Goal: Task Accomplishment & Management: Complete application form

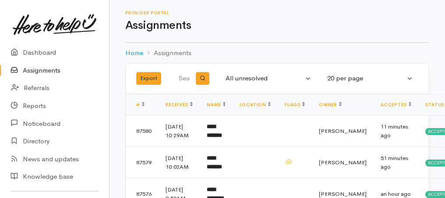
click at [43, 71] on link "Assignments" at bounding box center [54, 71] width 109 height 18
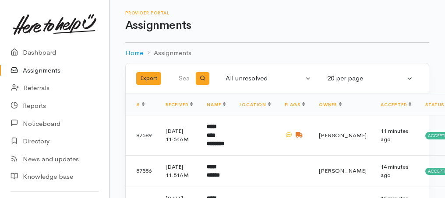
click at [43, 70] on link "Assignments" at bounding box center [54, 71] width 109 height 18
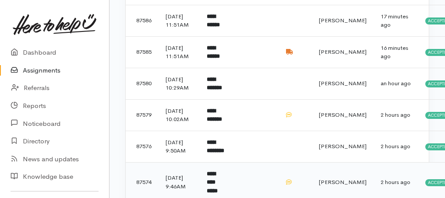
scroll to position [204, 0]
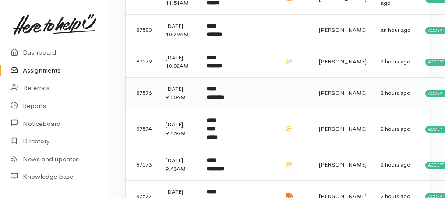
click at [217, 101] on b "**********" at bounding box center [216, 93] width 18 height 14
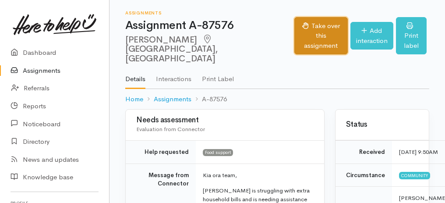
click at [316, 26] on button "Take over this assignment" at bounding box center [320, 36] width 53 height 38
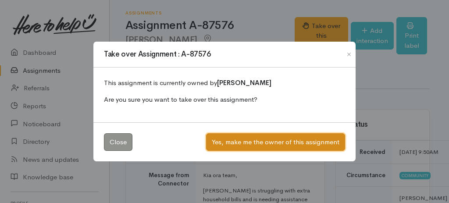
click at [234, 141] on button "Yes, make me the owner of this assignment" at bounding box center [275, 142] width 139 height 18
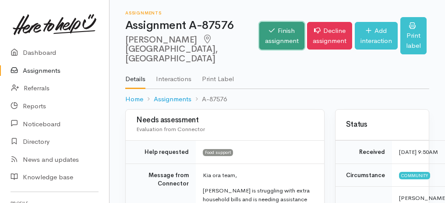
click at [259, 39] on link "Finish assignment" at bounding box center [281, 36] width 45 height 28
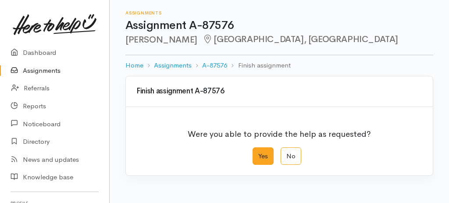
click at [262, 162] on label "Yes" at bounding box center [262, 156] width 21 height 18
click at [258, 153] on input "Yes" at bounding box center [255, 150] width 6 height 6
radio input "true"
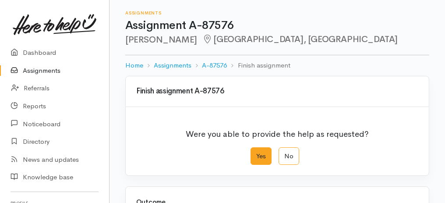
click at [254, 157] on label "Yes" at bounding box center [261, 156] width 21 height 18
click at [254, 153] on input "Yes" at bounding box center [254, 150] width 6 height 6
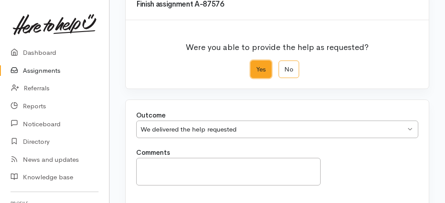
scroll to position [174, 0]
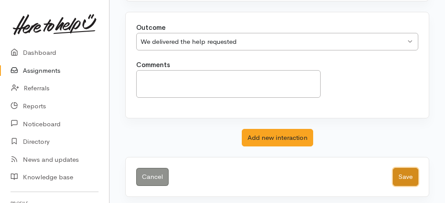
click at [397, 177] on button "Save" at bounding box center [405, 177] width 25 height 18
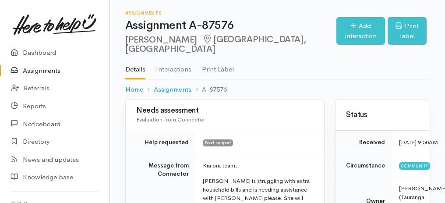
click at [43, 71] on link "Assignments" at bounding box center [54, 71] width 109 height 18
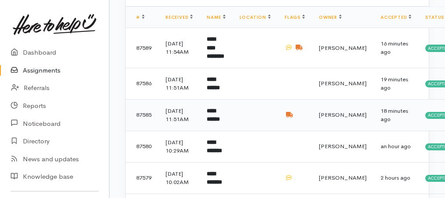
scroll to position [204, 0]
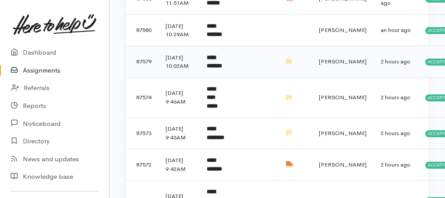
click at [215, 69] on b "**********" at bounding box center [214, 62] width 15 height 14
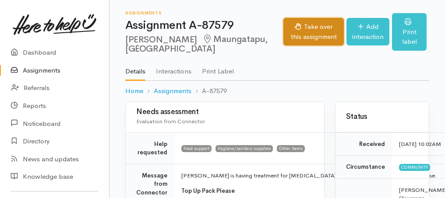
click at [293, 31] on button "Take over this assignment" at bounding box center [313, 32] width 61 height 28
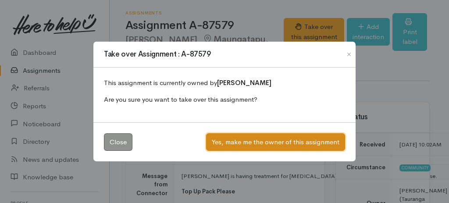
click at [295, 145] on button "Yes, make me the owner of this assignment" at bounding box center [275, 142] width 139 height 18
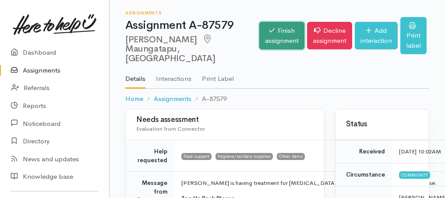
click at [259, 30] on link "Finish assignment" at bounding box center [281, 36] width 45 height 28
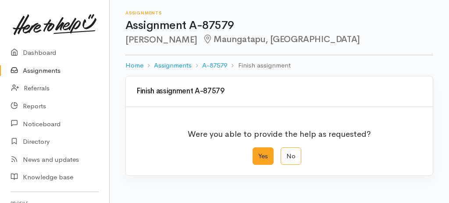
click at [270, 148] on label "Yes" at bounding box center [262, 156] width 21 height 18
click at [258, 148] on input "Yes" at bounding box center [255, 150] width 6 height 6
radio input "true"
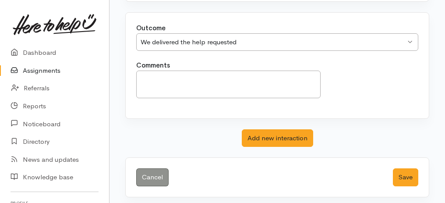
scroll to position [174, 0]
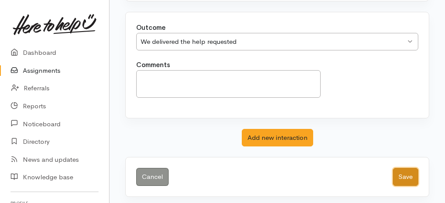
click at [407, 175] on button "Save" at bounding box center [405, 177] width 25 height 18
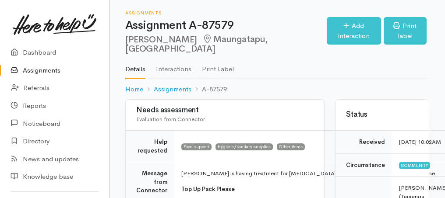
click at [25, 71] on link "Assignments" at bounding box center [54, 71] width 109 height 18
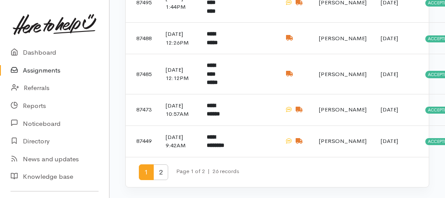
scroll to position [754, 0]
click at [224, 137] on b "**********" at bounding box center [216, 141] width 18 height 14
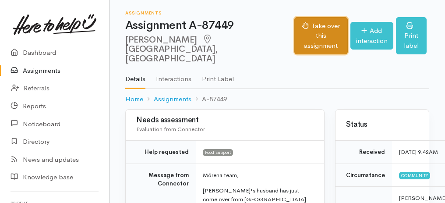
click at [294, 28] on button "Take over this assignment" at bounding box center [320, 36] width 53 height 38
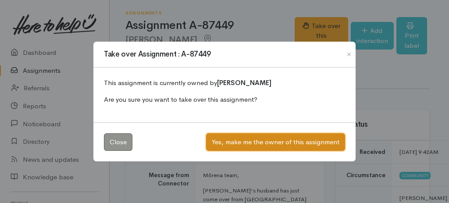
click at [253, 139] on button "Yes, make me the owner of this assignment" at bounding box center [275, 142] width 139 height 18
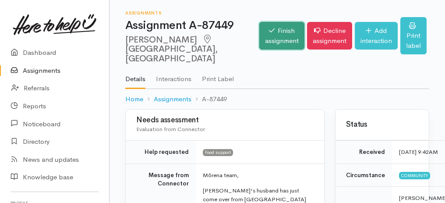
click at [270, 35] on link "Finish assignment" at bounding box center [281, 36] width 45 height 28
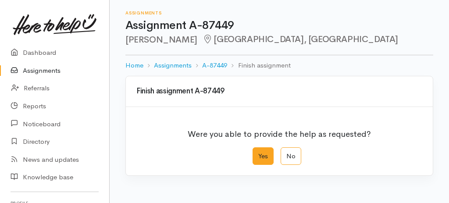
click at [260, 155] on label "Yes" at bounding box center [262, 156] width 21 height 18
click at [258, 153] on input "Yes" at bounding box center [255, 150] width 6 height 6
radio input "true"
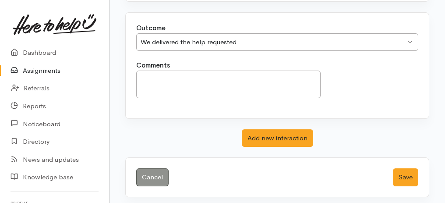
scroll to position [174, 0]
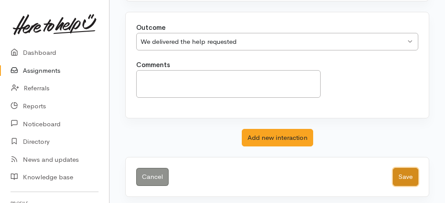
click at [413, 170] on button "Save" at bounding box center [405, 177] width 25 height 18
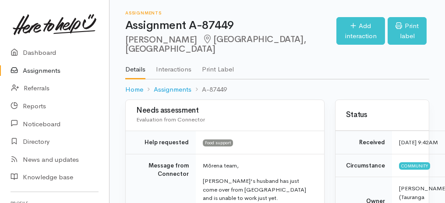
click at [34, 70] on link "Assignments" at bounding box center [54, 71] width 109 height 18
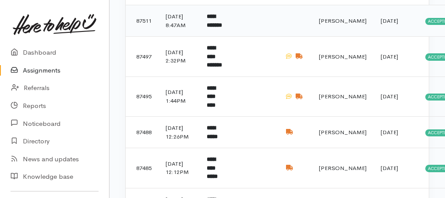
scroll to position [671, 0]
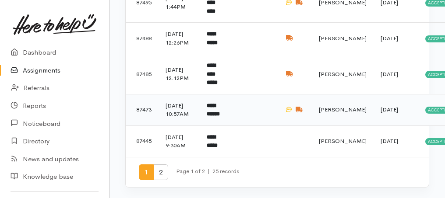
click at [220, 117] on b "**********" at bounding box center [213, 110] width 13 height 14
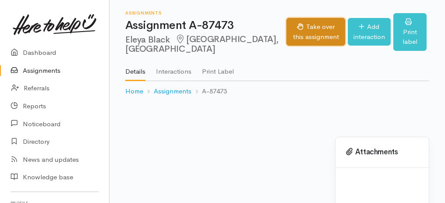
click at [296, 35] on button "Take over this assignment" at bounding box center [315, 32] width 58 height 28
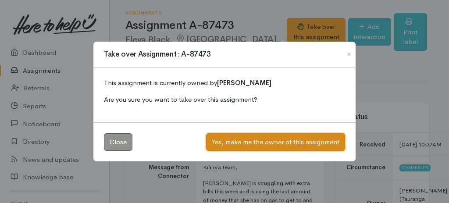
click at [272, 140] on button "Yes, make me the owner of this assignment" at bounding box center [275, 142] width 139 height 18
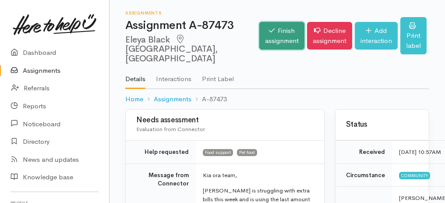
click at [259, 47] on link "Finish assignment" at bounding box center [281, 36] width 45 height 28
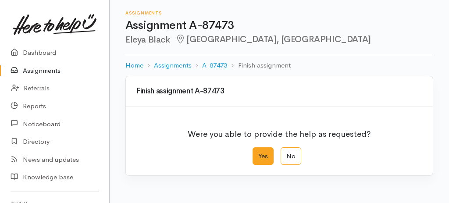
click at [259, 154] on label "Yes" at bounding box center [262, 156] width 21 height 18
click at [258, 153] on input "Yes" at bounding box center [255, 150] width 6 height 6
radio input "true"
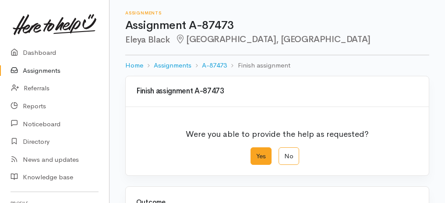
click at [261, 159] on label "Yes" at bounding box center [261, 156] width 21 height 18
click at [256, 153] on input "Yes" at bounding box center [254, 150] width 6 height 6
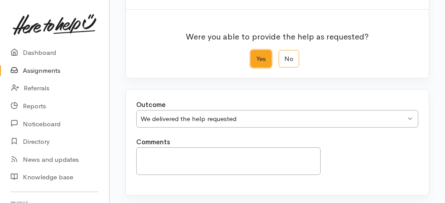
scroll to position [146, 0]
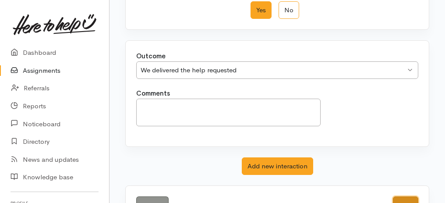
click at [402, 198] on button "Save" at bounding box center [405, 205] width 25 height 18
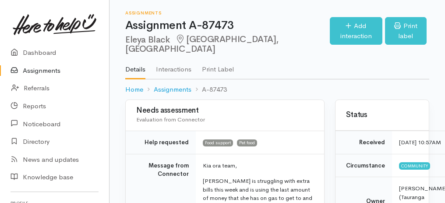
click at [47, 71] on link "Assignments" at bounding box center [54, 71] width 109 height 18
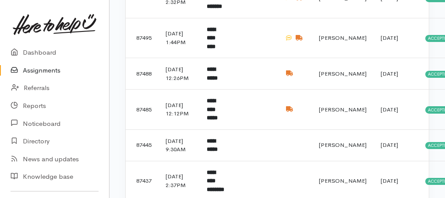
scroll to position [730, 0]
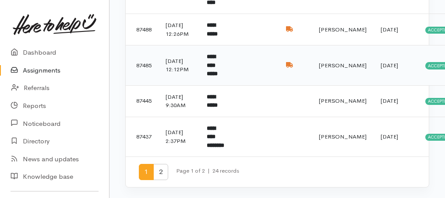
click at [219, 86] on td "**********" at bounding box center [216, 66] width 32 height 40
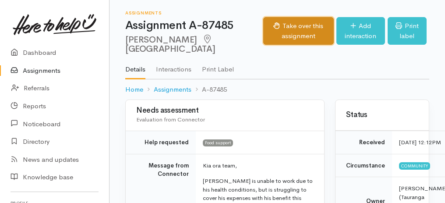
click at [283, 40] on button "Take over this assignment" at bounding box center [298, 31] width 71 height 28
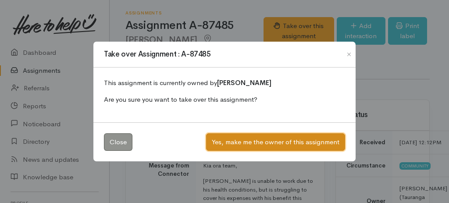
click at [253, 138] on button "Yes, make me the owner of this assignment" at bounding box center [275, 142] width 139 height 18
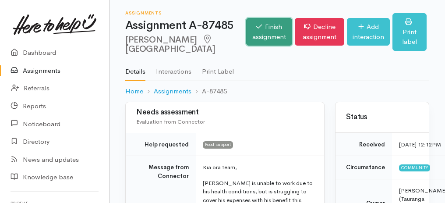
click at [246, 40] on link "Finish assignment" at bounding box center [269, 32] width 46 height 28
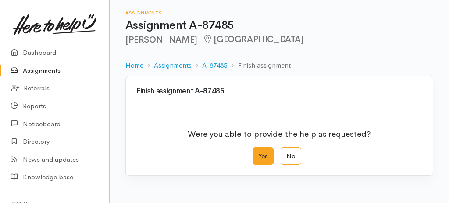
click at [263, 154] on label "Yes" at bounding box center [262, 156] width 21 height 18
click at [258, 153] on input "Yes" at bounding box center [255, 150] width 6 height 6
radio input "true"
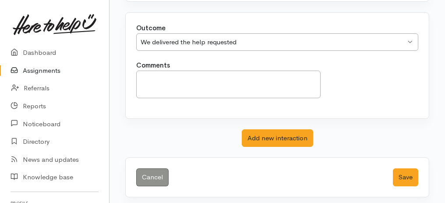
scroll to position [174, 0]
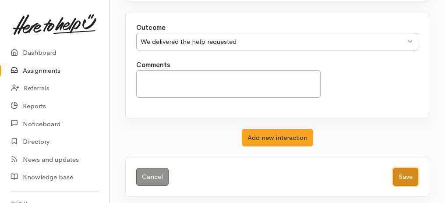
click at [406, 169] on button "Save" at bounding box center [405, 177] width 25 height 18
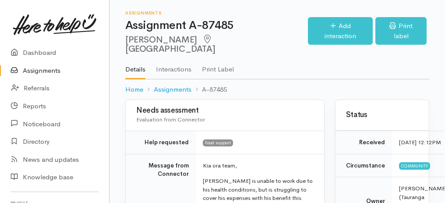
click at [47, 70] on link "Assignments" at bounding box center [54, 71] width 109 height 18
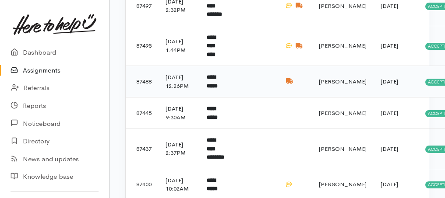
scroll to position [642, 0]
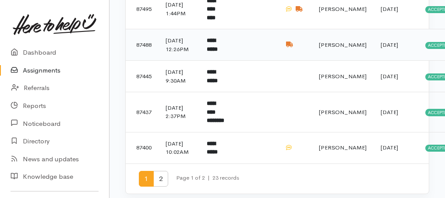
click at [232, 61] on td "**********" at bounding box center [216, 45] width 32 height 32
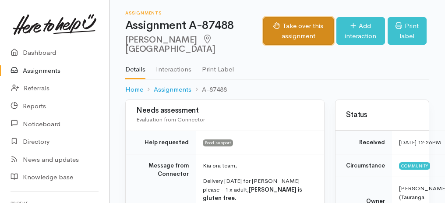
click at [266, 39] on button "Take over this assignment" at bounding box center [298, 31] width 71 height 28
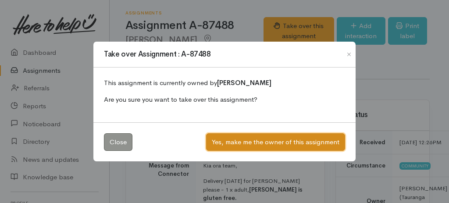
click at [293, 142] on button "Yes, make me the owner of this assignment" at bounding box center [275, 142] width 139 height 18
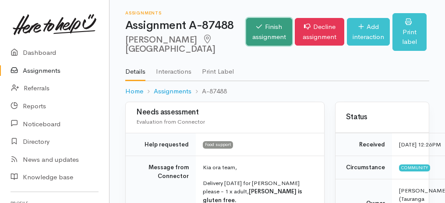
click at [246, 38] on link "Finish assignment" at bounding box center [269, 32] width 46 height 28
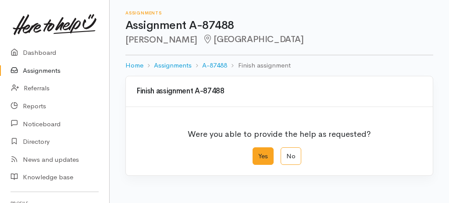
click at [260, 153] on label "Yes" at bounding box center [262, 156] width 21 height 18
click at [258, 153] on input "Yes" at bounding box center [255, 150] width 6 height 6
radio input "true"
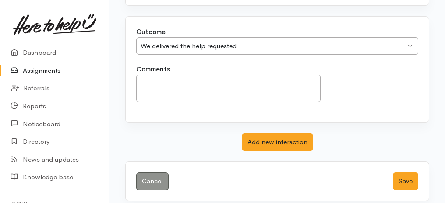
scroll to position [174, 0]
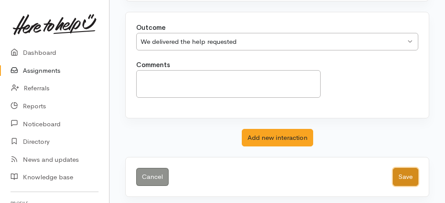
click at [399, 177] on button "Save" at bounding box center [405, 177] width 25 height 18
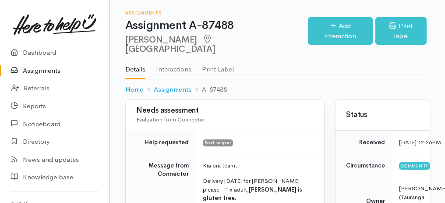
click at [39, 71] on link "Assignments" at bounding box center [54, 71] width 109 height 18
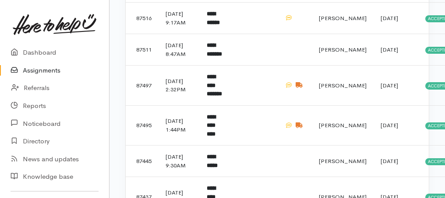
scroll to position [642, 0]
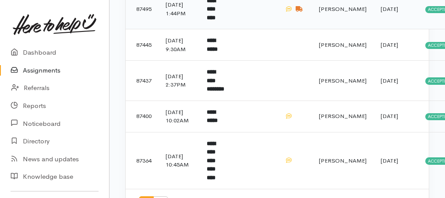
click at [215, 21] on b "**********" at bounding box center [211, 9] width 9 height 23
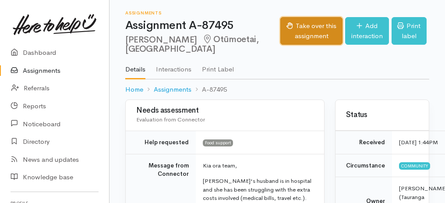
click at [289, 32] on button "Take over this assignment" at bounding box center [311, 31] width 62 height 28
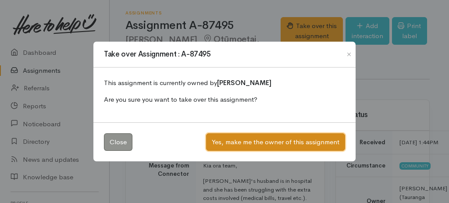
click at [297, 145] on button "Yes, make me the owner of this assignment" at bounding box center [275, 142] width 139 height 18
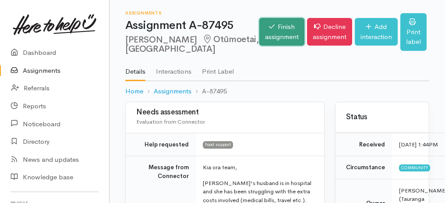
click at [260, 32] on link "Finish assignment" at bounding box center [281, 32] width 45 height 28
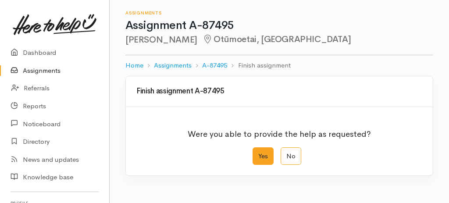
click at [258, 156] on label "Yes" at bounding box center [262, 156] width 21 height 18
click at [258, 153] on input "Yes" at bounding box center [255, 150] width 6 height 6
radio input "true"
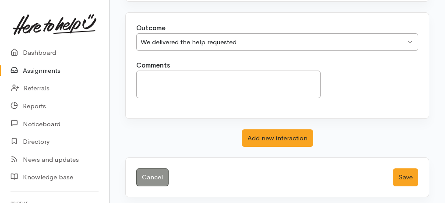
scroll to position [174, 0]
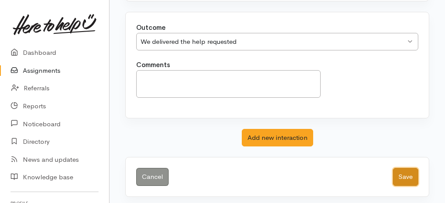
click at [400, 177] on button "Save" at bounding box center [405, 177] width 25 height 18
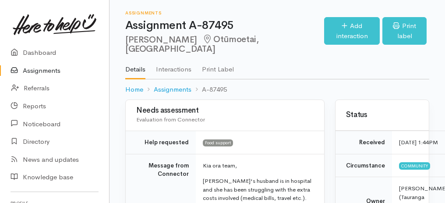
click at [30, 72] on link "Assignments" at bounding box center [54, 71] width 109 height 18
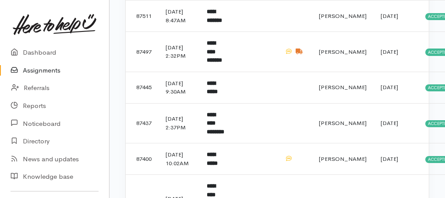
scroll to position [642, 0]
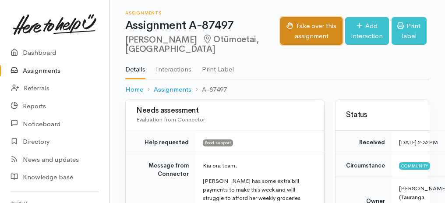
click at [301, 35] on button "Take over this assignment" at bounding box center [311, 31] width 62 height 28
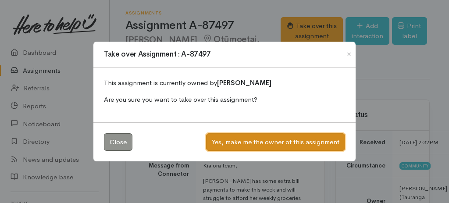
click at [301, 141] on button "Yes, make me the owner of this assignment" at bounding box center [275, 142] width 139 height 18
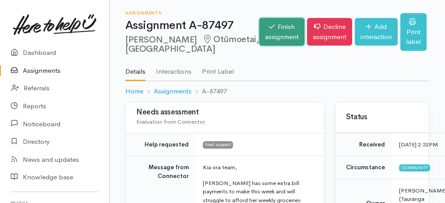
click at [259, 31] on link "Finish assignment" at bounding box center [281, 32] width 45 height 28
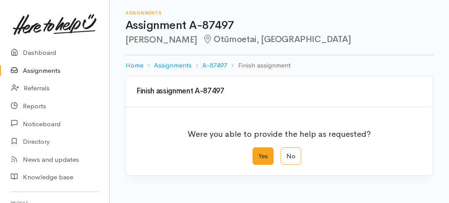
click at [265, 152] on label "Yes" at bounding box center [262, 156] width 21 height 18
click at [258, 152] on input "Yes" at bounding box center [255, 150] width 6 height 6
radio input "true"
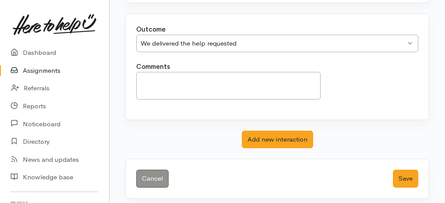
scroll to position [174, 0]
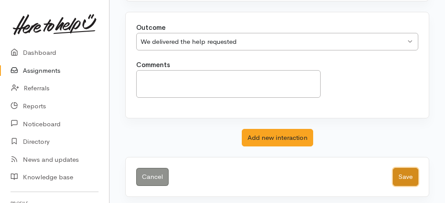
click at [406, 175] on button "Save" at bounding box center [405, 177] width 25 height 18
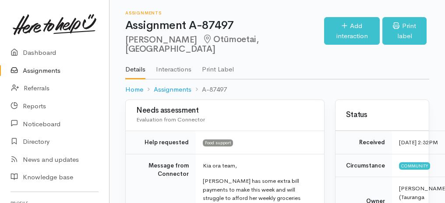
click at [34, 69] on link "Assignments" at bounding box center [54, 71] width 109 height 18
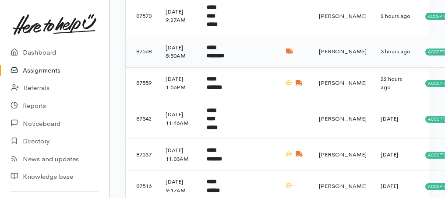
scroll to position [308, 0]
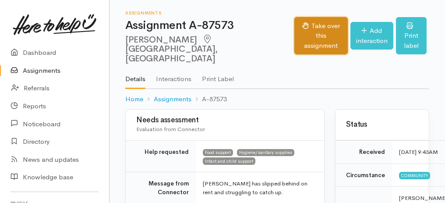
click at [294, 42] on button "Take over this assignment" at bounding box center [320, 36] width 53 height 38
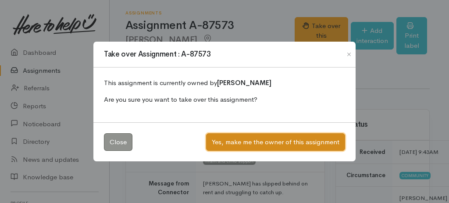
click at [272, 145] on button "Yes, make me the owner of this assignment" at bounding box center [275, 142] width 139 height 18
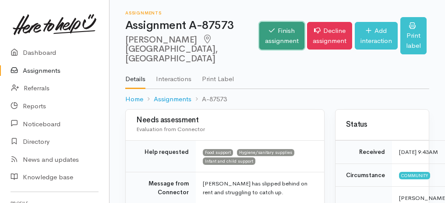
click at [277, 30] on link "Finish assignment" at bounding box center [281, 36] width 45 height 28
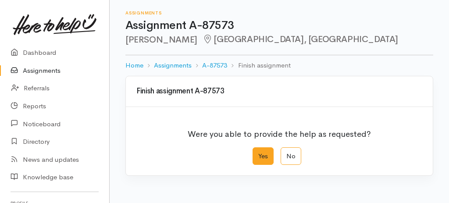
click at [261, 152] on label "Yes" at bounding box center [262, 156] width 21 height 18
click at [258, 152] on input "Yes" at bounding box center [255, 150] width 6 height 6
radio input "true"
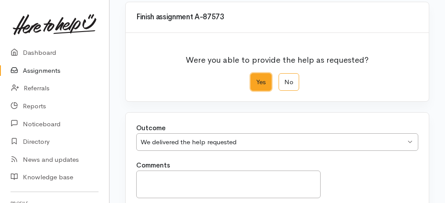
scroll to position [146, 0]
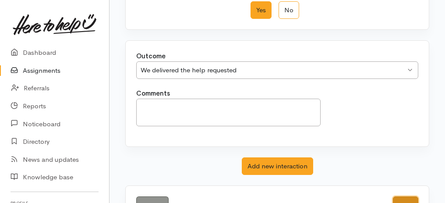
click at [396, 196] on button "Save" at bounding box center [405, 205] width 25 height 18
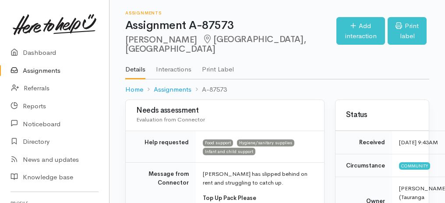
click at [26, 69] on link "Assignments" at bounding box center [54, 71] width 109 height 18
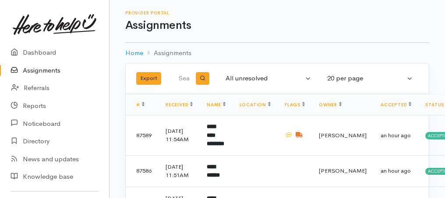
click at [43, 74] on link "Assignments" at bounding box center [54, 71] width 109 height 18
click at [33, 70] on link "Assignments" at bounding box center [54, 71] width 109 height 18
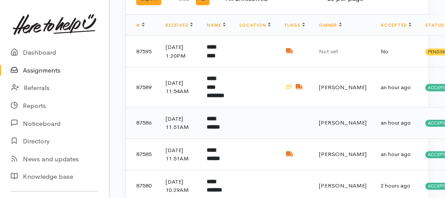
scroll to position [117, 0]
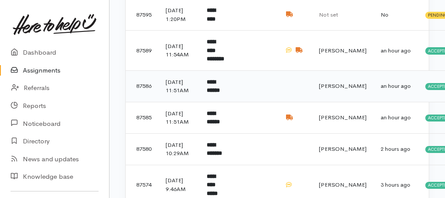
click at [215, 94] on b "**********" at bounding box center [213, 86] width 13 height 14
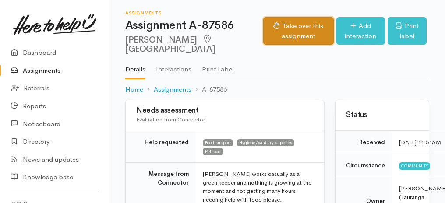
click at [263, 41] on button "Take over this assignment" at bounding box center [298, 31] width 71 height 28
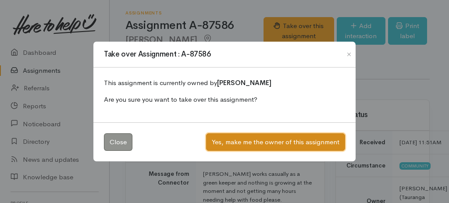
click at [264, 144] on button "Yes, make me the owner of this assignment" at bounding box center [275, 142] width 139 height 18
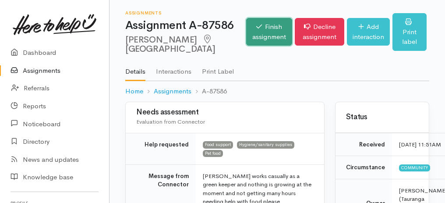
click at [246, 33] on link "Finish assignment" at bounding box center [269, 32] width 46 height 28
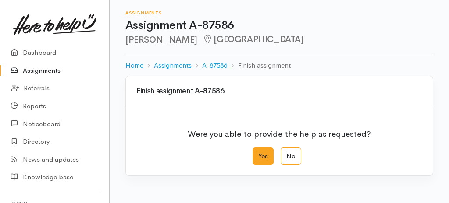
click at [259, 152] on label "Yes" at bounding box center [262, 156] width 21 height 18
click at [258, 152] on input "Yes" at bounding box center [255, 150] width 6 height 6
radio input "true"
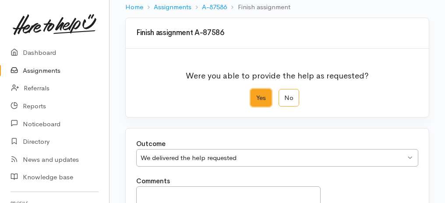
scroll to position [174, 0]
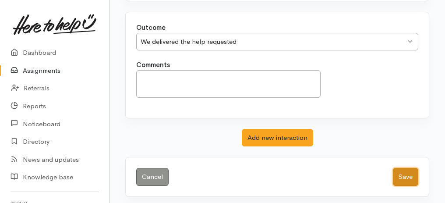
click at [399, 175] on button "Save" at bounding box center [405, 177] width 25 height 18
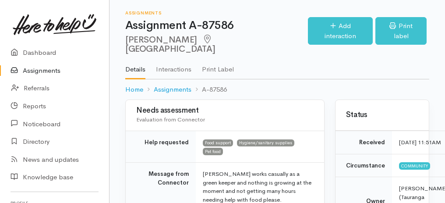
click at [33, 71] on link "Assignments" at bounding box center [54, 71] width 109 height 18
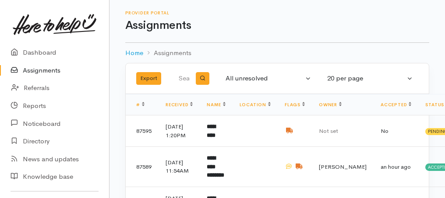
click at [33, 72] on link "Assignments" at bounding box center [54, 71] width 109 height 18
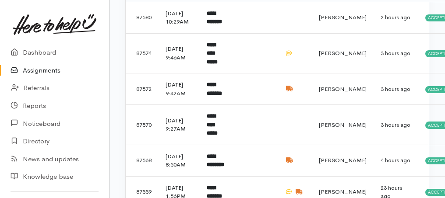
scroll to position [263, 0]
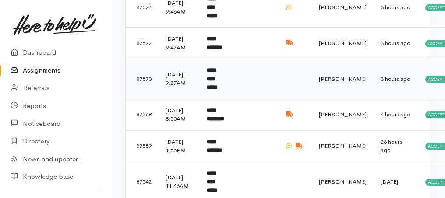
click at [214, 90] on b "**********" at bounding box center [212, 78] width 11 height 23
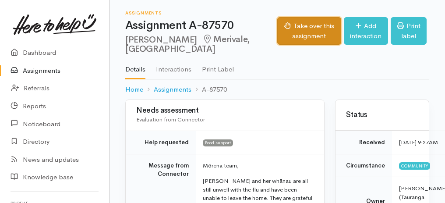
click at [288, 28] on button "Take over this assignment" at bounding box center [309, 31] width 64 height 28
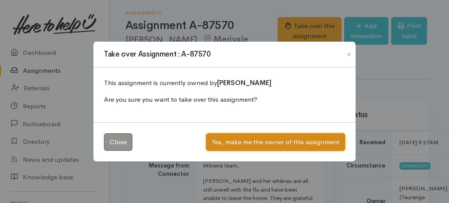
click at [275, 138] on button "Yes, make me the owner of this assignment" at bounding box center [275, 142] width 139 height 18
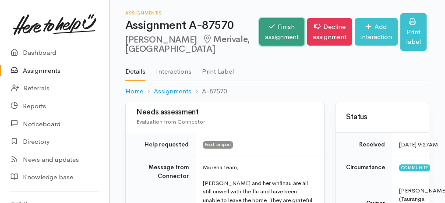
click at [259, 42] on link "Finish assignment" at bounding box center [281, 32] width 45 height 28
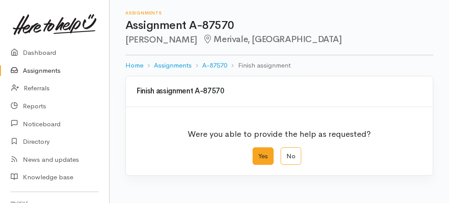
click at [259, 153] on label "Yes" at bounding box center [262, 156] width 21 height 18
click at [258, 153] on input "Yes" at bounding box center [255, 150] width 6 height 6
radio input "true"
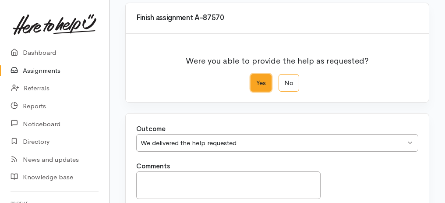
scroll to position [146, 0]
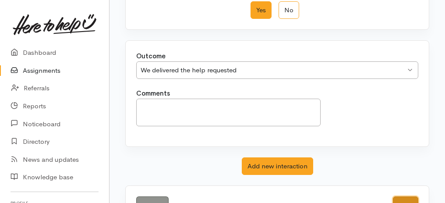
click at [405, 196] on button "Save" at bounding box center [405, 205] width 25 height 18
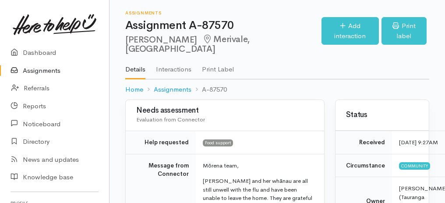
click at [49, 75] on link "Assignments" at bounding box center [54, 71] width 109 height 18
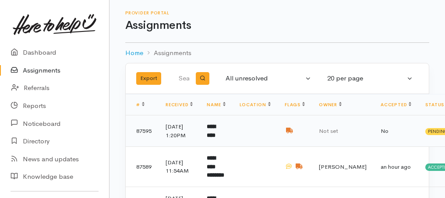
click at [215, 135] on b "*********" at bounding box center [211, 131] width 9 height 14
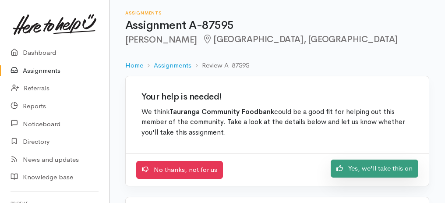
click at [400, 167] on link "Yes, we'll take this on" at bounding box center [375, 168] width 88 height 18
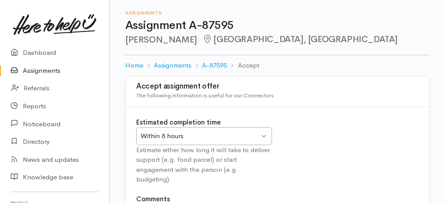
scroll to position [109, 0]
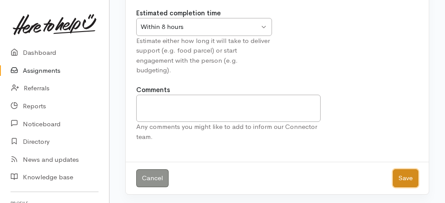
click at [402, 180] on button "Save" at bounding box center [405, 178] width 25 height 18
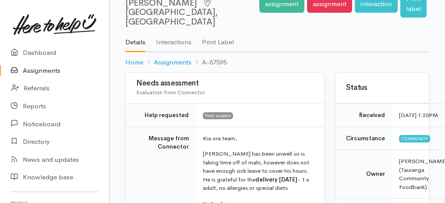
scroll to position [88, 0]
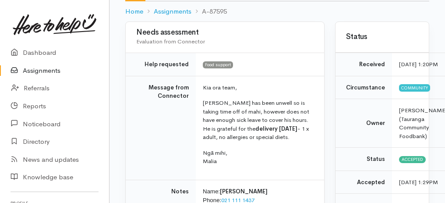
drag, startPoint x: 138, startPoint y: 55, endPoint x: 233, endPoint y: 166, distance: 146.0
copy tbody "Help requested Food support Message from Connector Kia ora team, [PERSON_NAME] …"
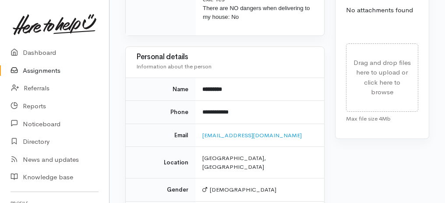
scroll to position [526, 0]
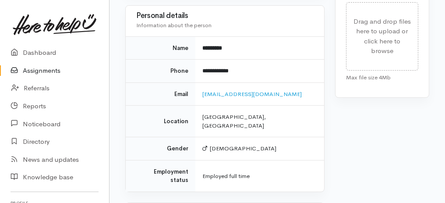
click at [27, 69] on link "Assignments" at bounding box center [54, 71] width 109 height 18
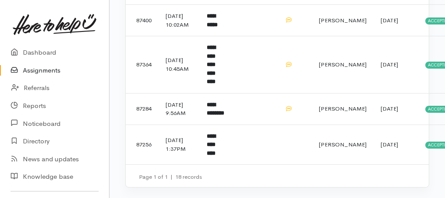
scroll to position [667, 0]
click at [219, 145] on td "**********" at bounding box center [216, 145] width 32 height 40
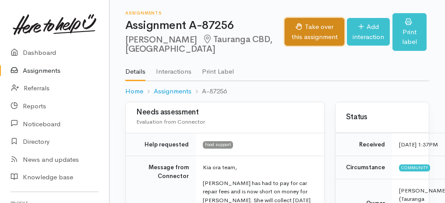
click at [298, 32] on button "Take over this assignment" at bounding box center [315, 32] width 60 height 28
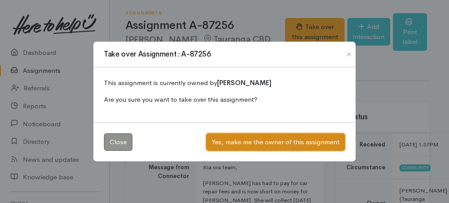
click at [286, 141] on button "Yes, make me the owner of this assignment" at bounding box center [275, 142] width 139 height 18
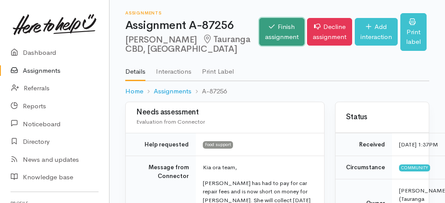
click at [265, 30] on link "Finish assignment" at bounding box center [281, 32] width 45 height 28
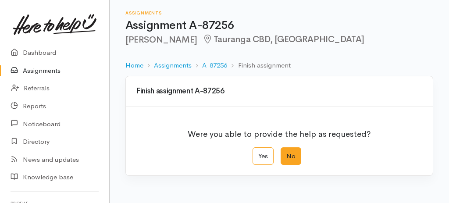
click at [292, 155] on label "No" at bounding box center [290, 156] width 21 height 18
click at [286, 153] on input "No" at bounding box center [283, 150] width 6 height 6
radio input "true"
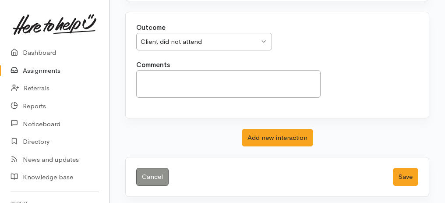
scroll to position [174, 0]
click at [406, 179] on button "Save" at bounding box center [405, 177] width 25 height 18
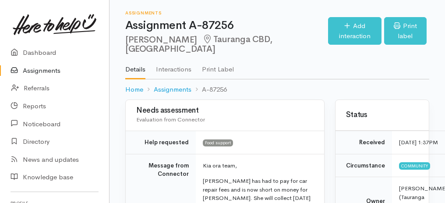
click at [44, 69] on link "Assignments" at bounding box center [54, 71] width 109 height 18
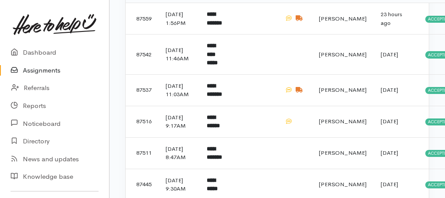
scroll to position [467, 0]
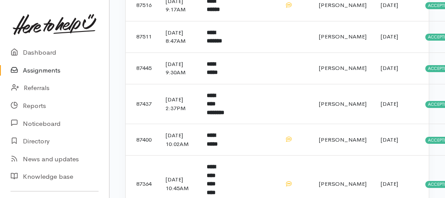
click at [43, 69] on link "Assignments" at bounding box center [54, 71] width 109 height 18
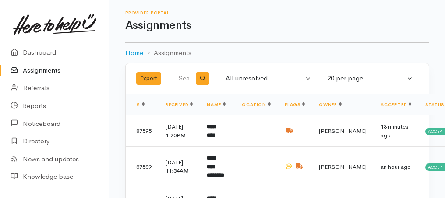
click at [39, 70] on link "Assignments" at bounding box center [54, 71] width 109 height 18
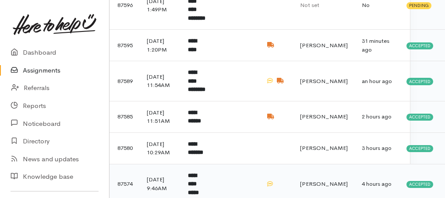
scroll to position [204, 19]
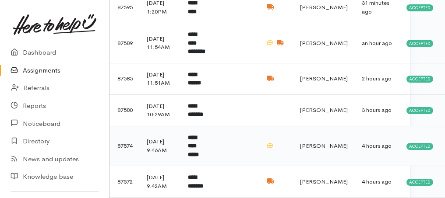
click at [199, 158] on b "**********" at bounding box center [193, 146] width 11 height 23
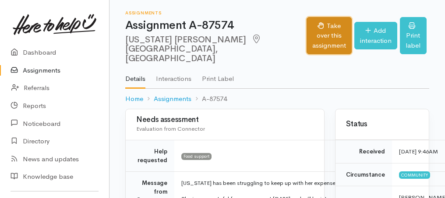
click at [307, 26] on button "Take over this assignment" at bounding box center [329, 36] width 45 height 38
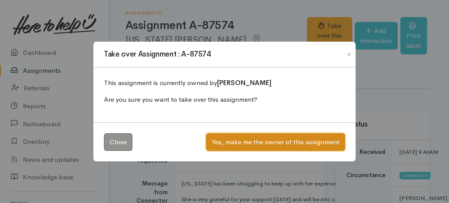
click at [264, 143] on button "Yes, make me the owner of this assignment" at bounding box center [275, 142] width 139 height 18
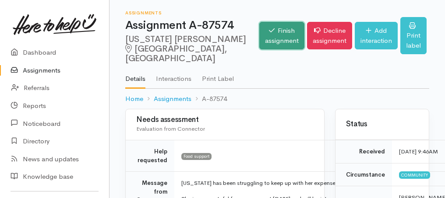
click at [261, 31] on link "Finish assignment" at bounding box center [281, 36] width 45 height 28
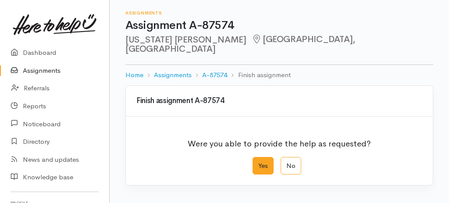
click at [261, 157] on label "Yes" at bounding box center [262, 166] width 21 height 18
click at [258, 157] on input "Yes" at bounding box center [255, 160] width 6 height 6
radio input "true"
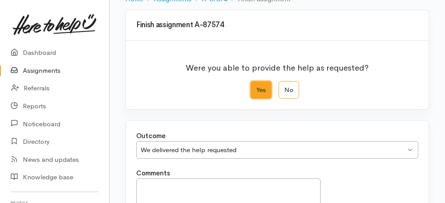
scroll to position [146, 0]
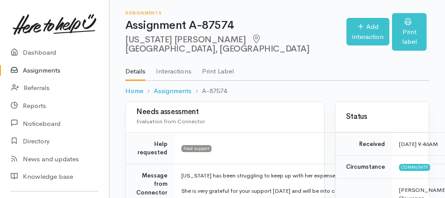
click at [39, 68] on link "Assignments" at bounding box center [54, 71] width 109 height 18
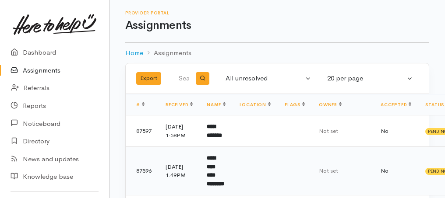
click at [232, 174] on td "**********" at bounding box center [216, 171] width 32 height 49
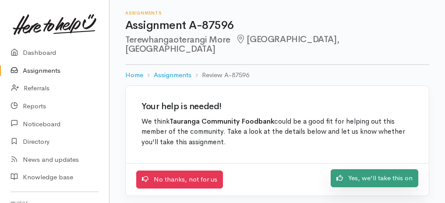
click at [354, 169] on link "Yes, we'll take this on" at bounding box center [375, 178] width 88 height 18
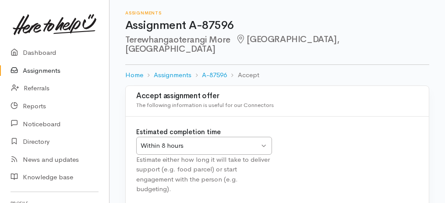
scroll to position [109, 0]
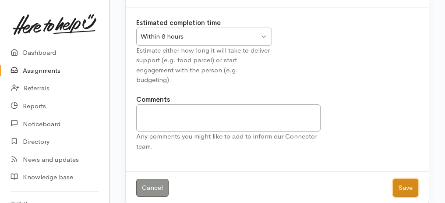
click at [402, 179] on button "Save" at bounding box center [405, 188] width 25 height 18
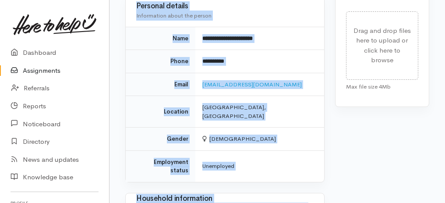
scroll to position [776, 0]
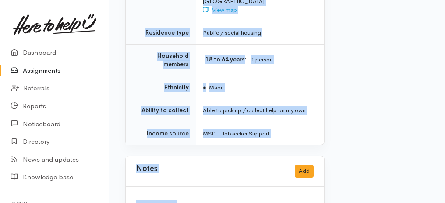
drag, startPoint x: 139, startPoint y: 21, endPoint x: 302, endPoint y: 216, distance: 254.0
copy div "Assignments Assignment A-87596 Terewhangaoterangi More Tauranga South, Tauranga…"
click at [43, 70] on link "Assignments" at bounding box center [54, 71] width 109 height 18
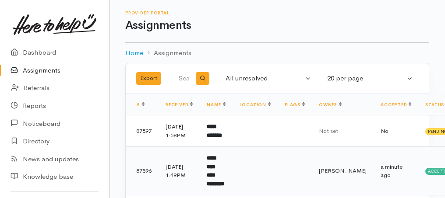
click at [224, 168] on b "**********" at bounding box center [216, 171] width 18 height 32
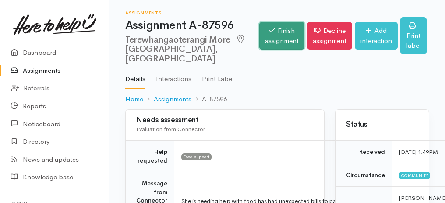
click at [279, 31] on link "Finish assignment" at bounding box center [281, 36] width 45 height 28
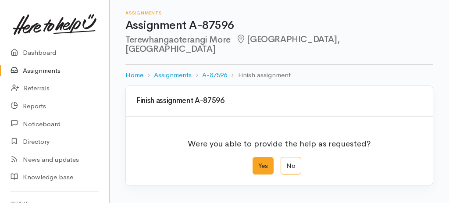
click at [265, 157] on label "Yes" at bounding box center [262, 166] width 21 height 18
click at [258, 157] on input "Yes" at bounding box center [255, 160] width 6 height 6
radio input "true"
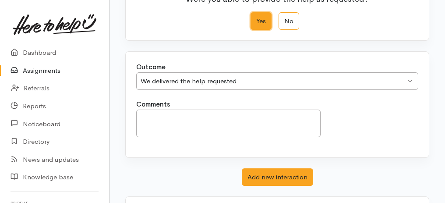
scroll to position [174, 0]
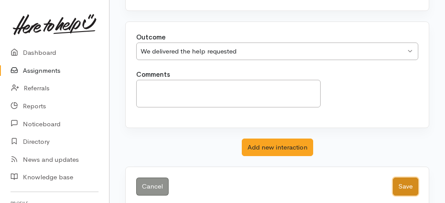
click at [404, 177] on button "Save" at bounding box center [405, 186] width 25 height 18
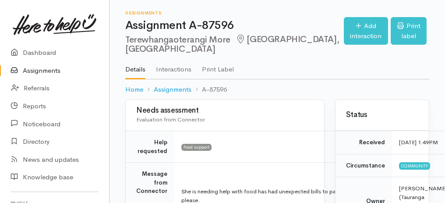
click at [47, 71] on link "Assignments" at bounding box center [54, 71] width 109 height 18
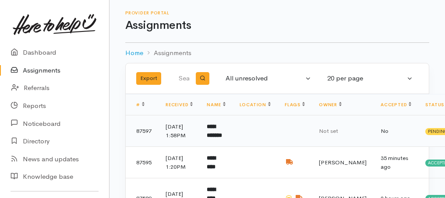
click at [217, 128] on b "**********" at bounding box center [214, 131] width 15 height 14
click at [215, 131] on b "**********" at bounding box center [214, 131] width 15 height 14
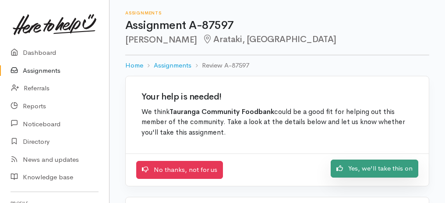
click at [386, 168] on link "Yes, we'll take this on" at bounding box center [375, 168] width 88 height 18
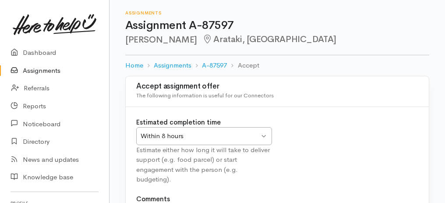
scroll to position [109, 0]
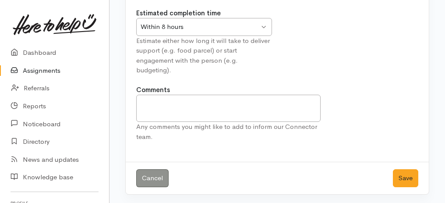
click at [265, 24] on div "Within 8 hours Within 8 hours" at bounding box center [204, 27] width 136 height 18
click at [410, 177] on button "Save" at bounding box center [405, 178] width 25 height 18
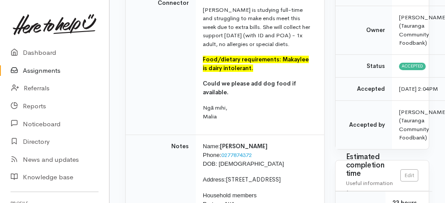
scroll to position [175, 0]
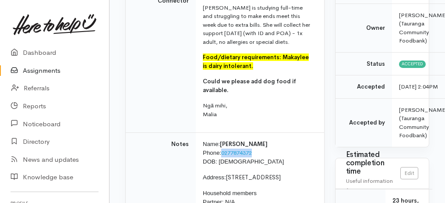
drag, startPoint x: 223, startPoint y: 161, endPoint x: 264, endPoint y: 161, distance: 41.2
click at [264, 161] on p "Name: [PERSON_NAME] Phone: [PHONE_NUMBER] DOB: [DEMOGRAPHIC_DATA]" at bounding box center [258, 153] width 111 height 26
copy link "0277874372"
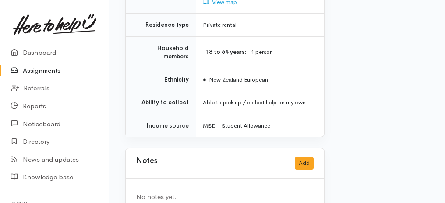
scroll to position [774, 0]
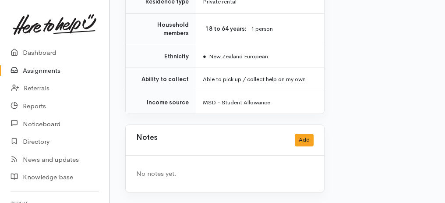
drag, startPoint x: 131, startPoint y: 60, endPoint x: 267, endPoint y: 212, distance: 204.1
copy div "**********"
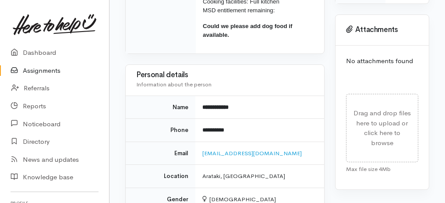
scroll to position [365, 0]
